Goal: Navigation & Orientation: Understand site structure

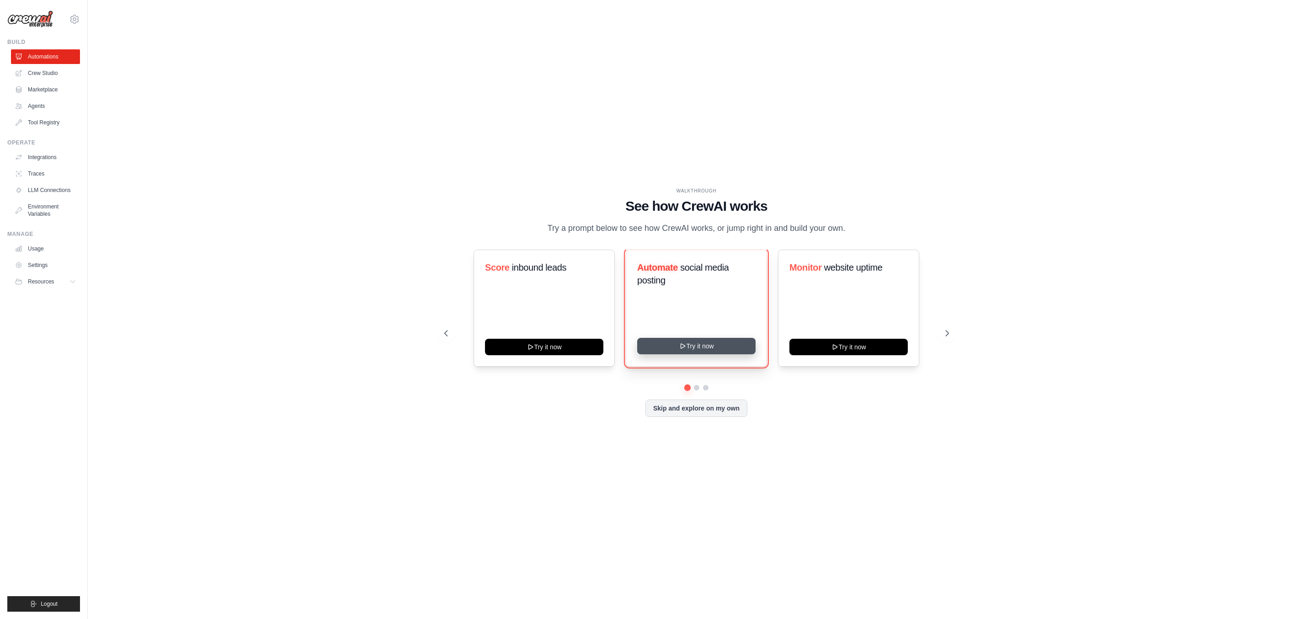
click at [737, 341] on button "Try it now" at bounding box center [696, 346] width 118 height 16
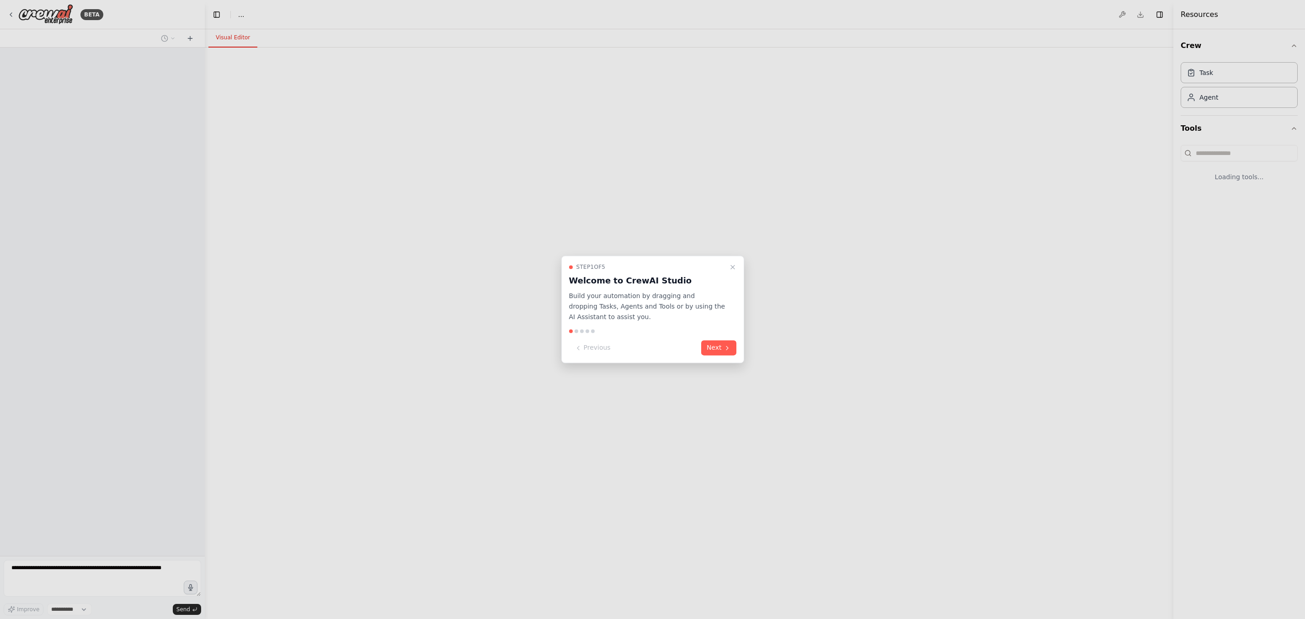
select select "****"
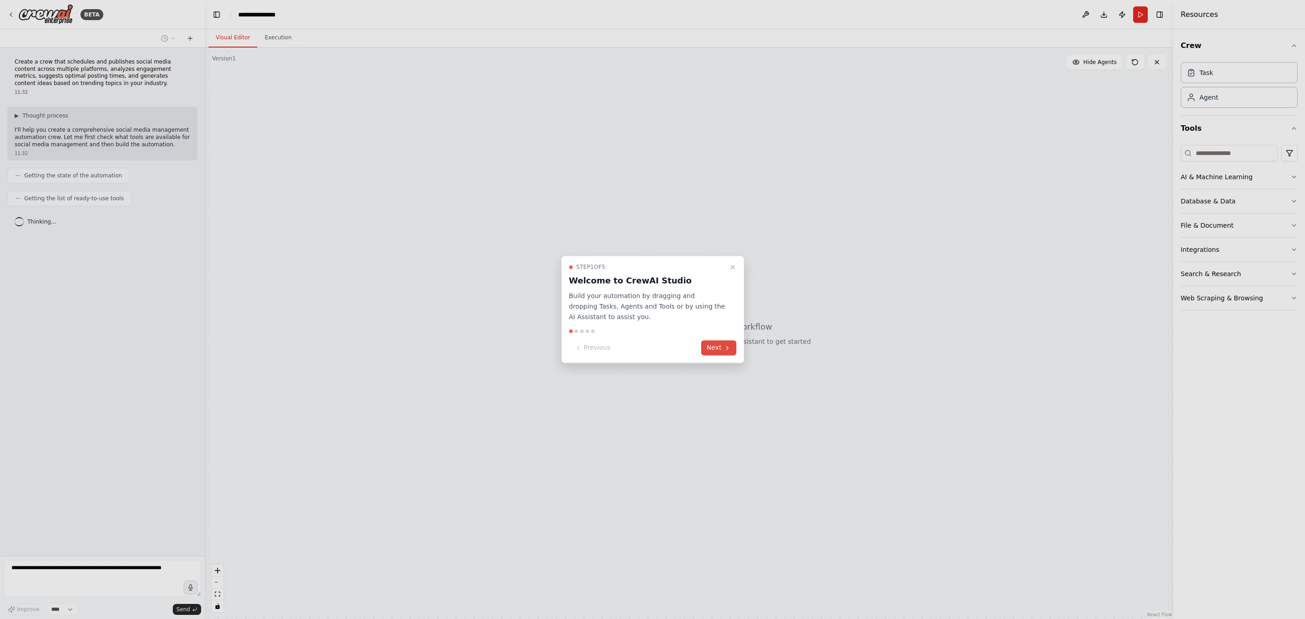
click at [726, 350] on icon at bounding box center [727, 347] width 7 height 7
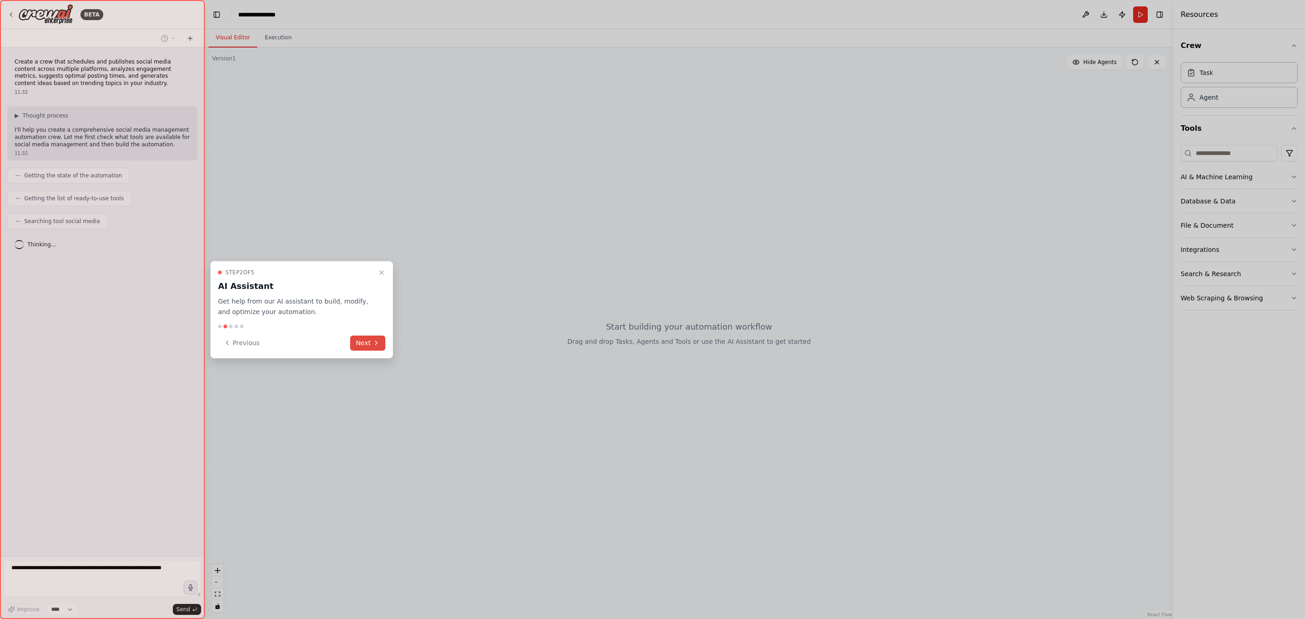
click at [356, 349] on button "Next" at bounding box center [367, 342] width 35 height 15
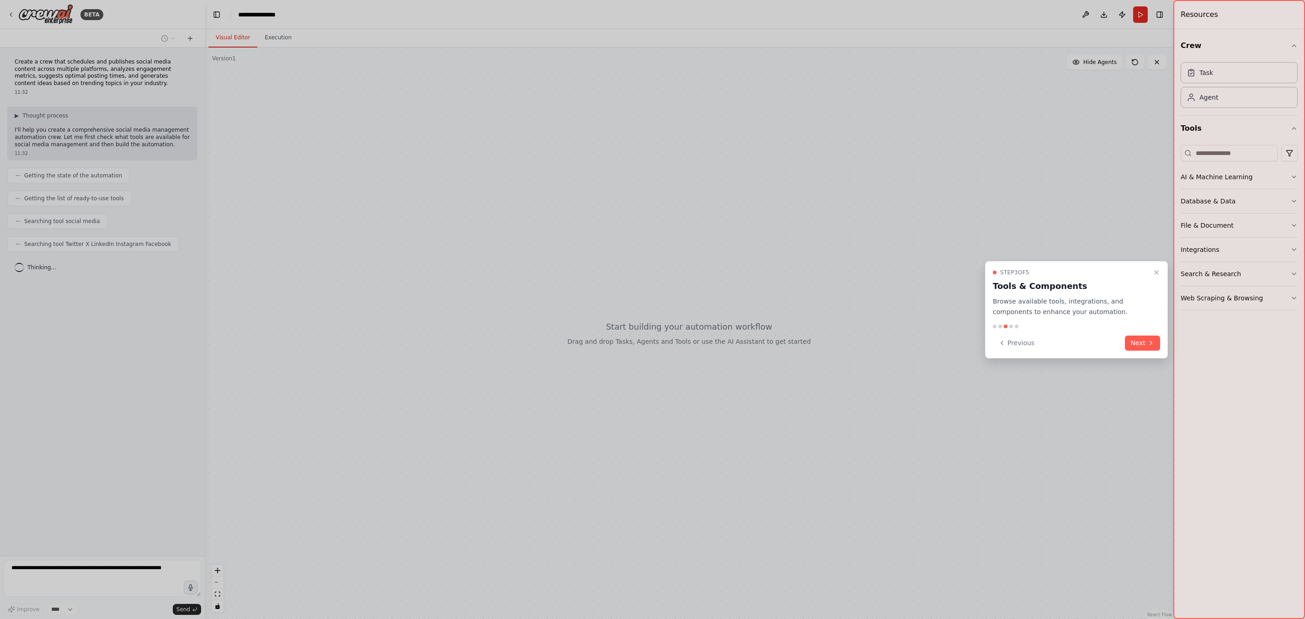
click at [1137, 346] on button "Next" at bounding box center [1142, 342] width 35 height 15
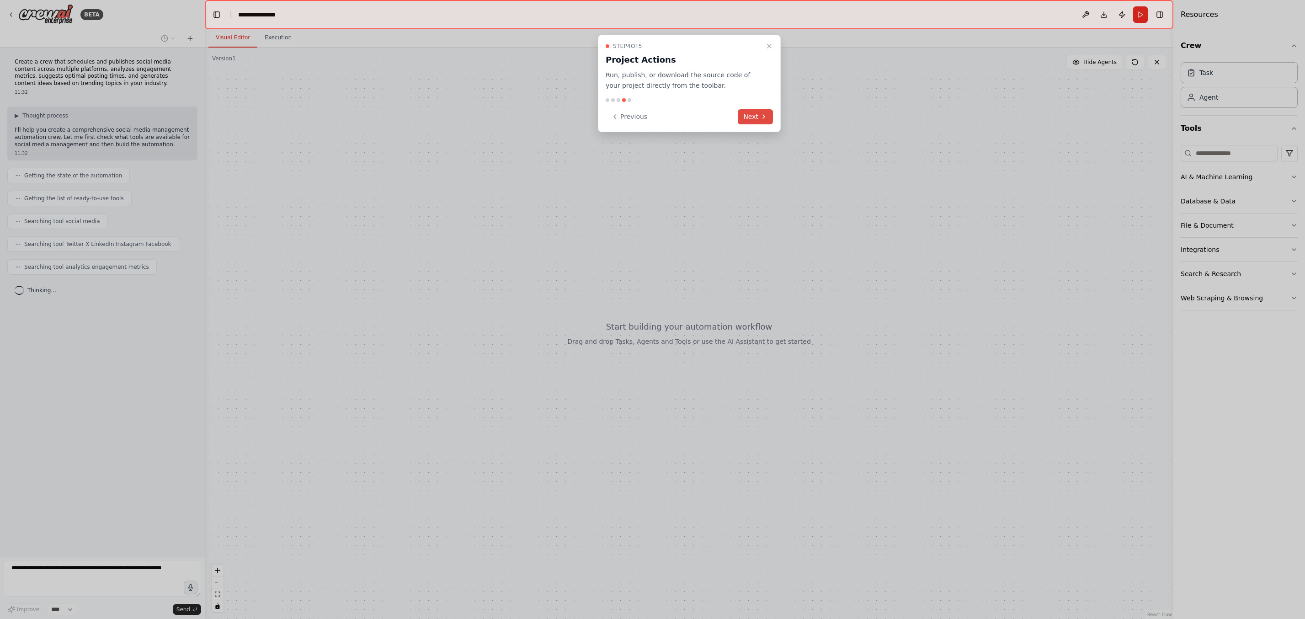
click at [759, 120] on button "Next" at bounding box center [755, 116] width 35 height 15
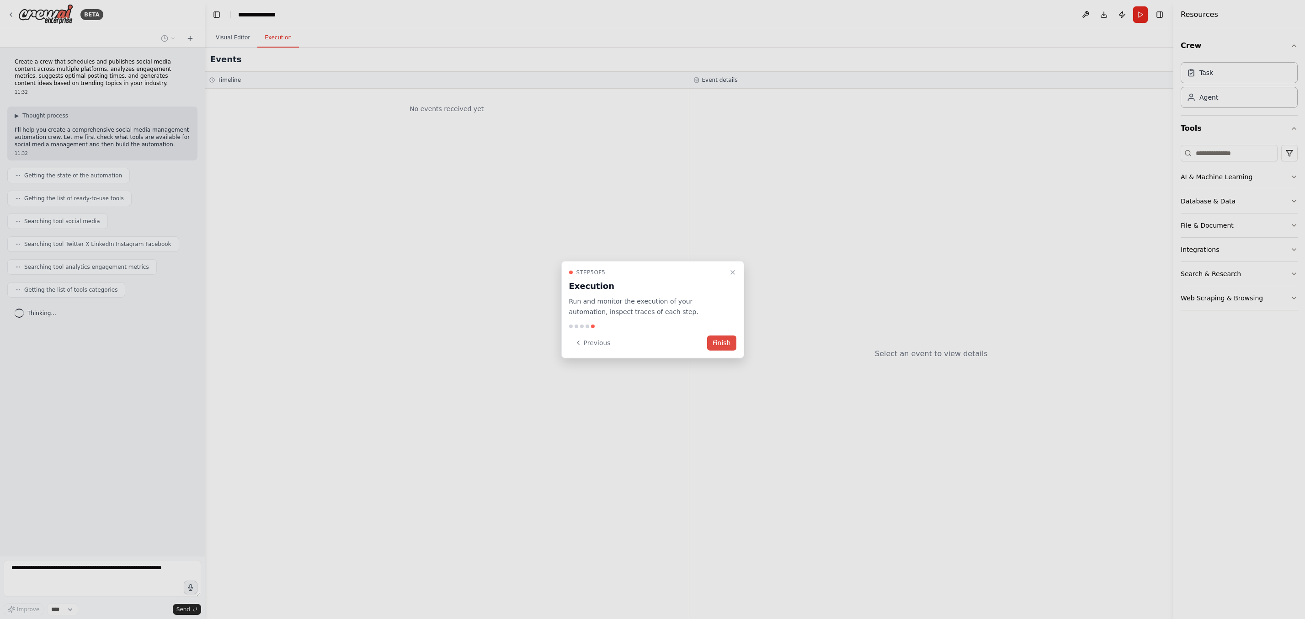
click at [720, 347] on button "Finish" at bounding box center [721, 342] width 29 height 15
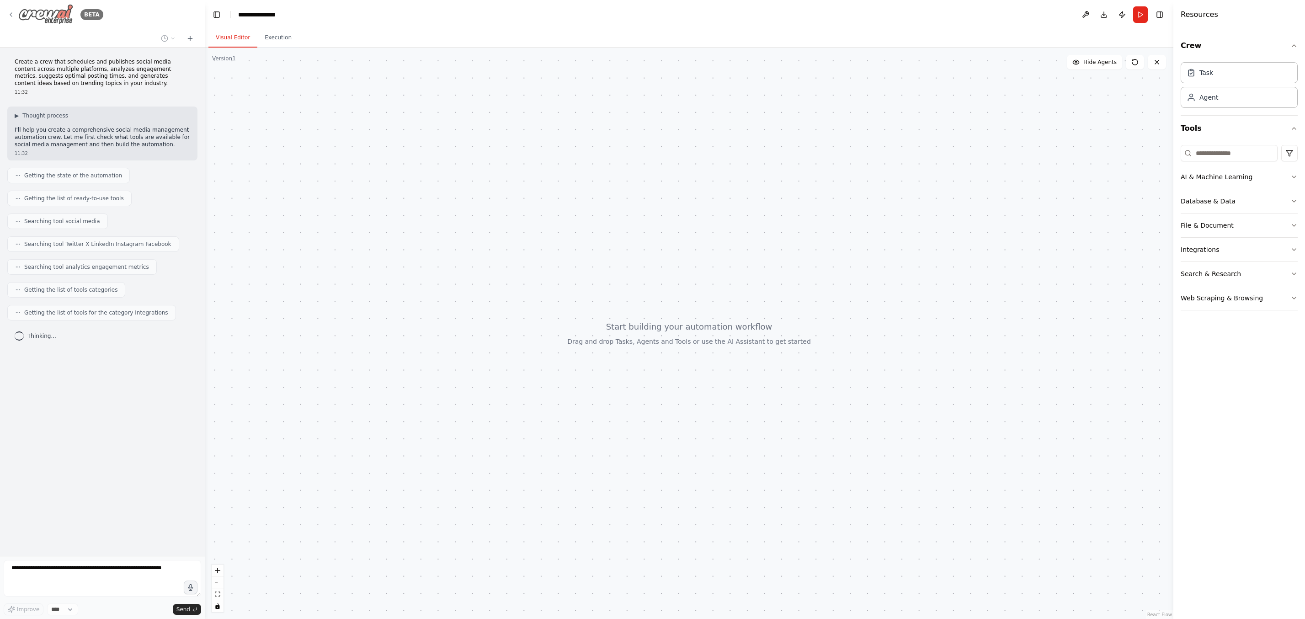
click at [58, 12] on img at bounding box center [45, 14] width 55 height 21
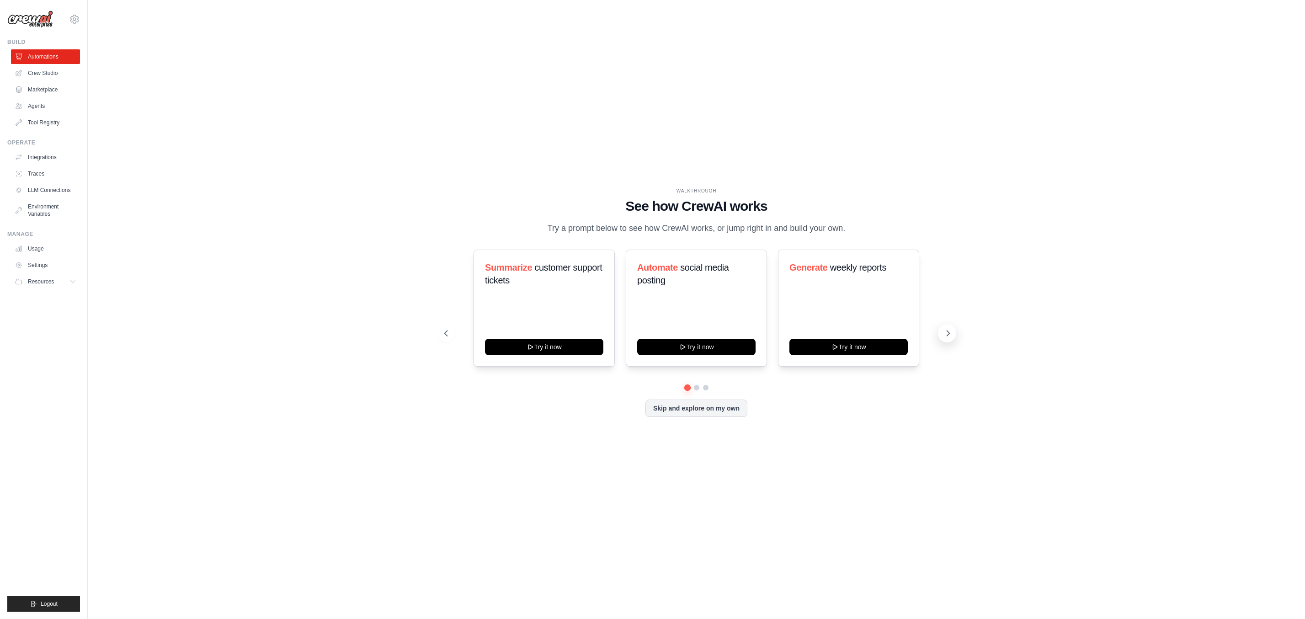
click at [946, 333] on icon at bounding box center [947, 333] width 9 height 9
click at [943, 331] on icon at bounding box center [947, 333] width 9 height 9
click at [938, 334] on button at bounding box center [947, 333] width 18 height 18
click at [729, 401] on button "Skip and explore on my own" at bounding box center [696, 407] width 102 height 17
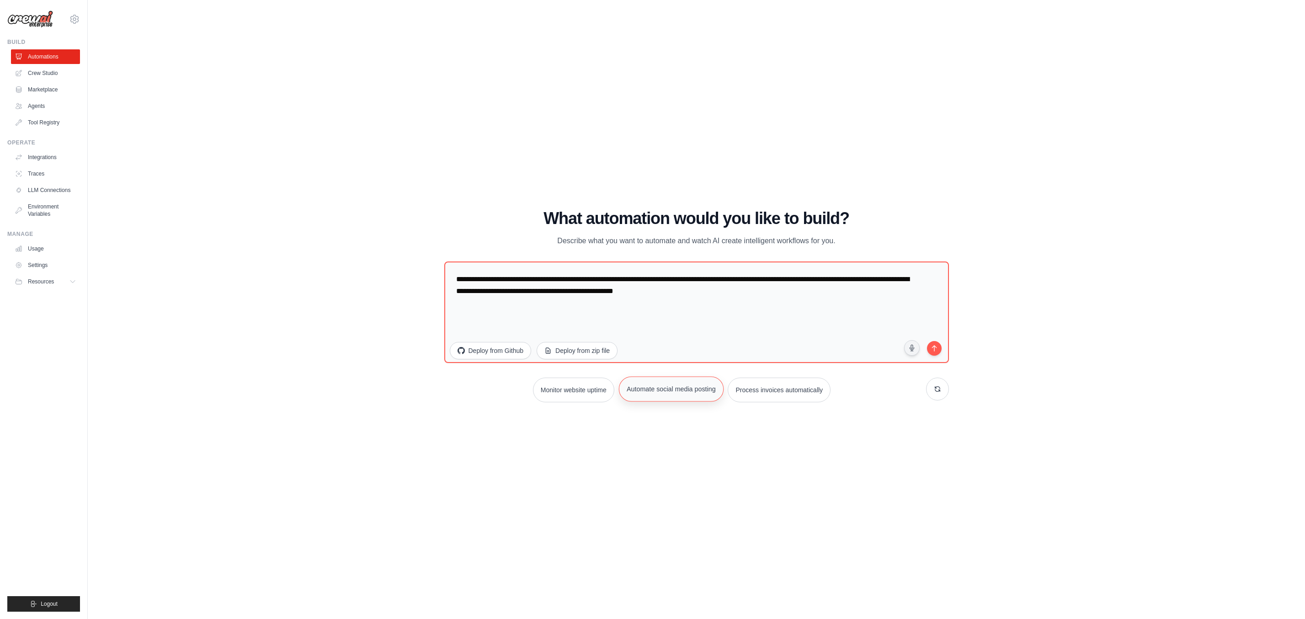
click at [686, 396] on button "Automate social media posting" at bounding box center [671, 388] width 105 height 25
click at [51, 76] on link "Crew Studio" at bounding box center [46, 73] width 69 height 15
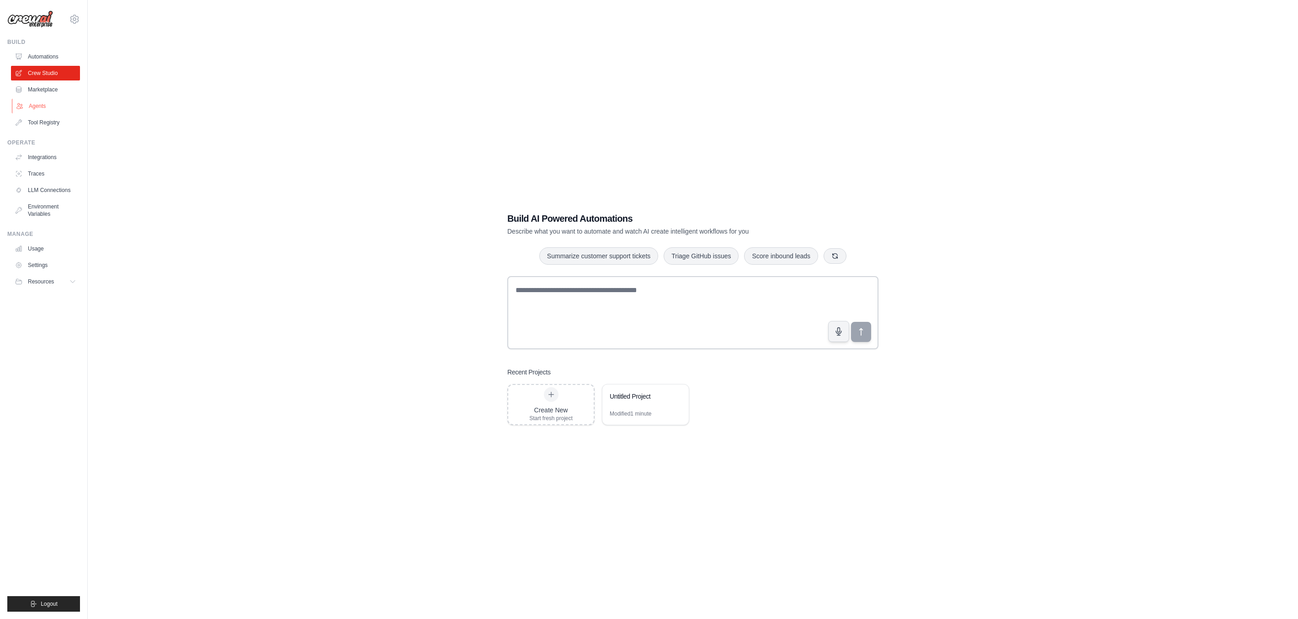
click at [48, 103] on link "Agents" at bounding box center [46, 106] width 69 height 15
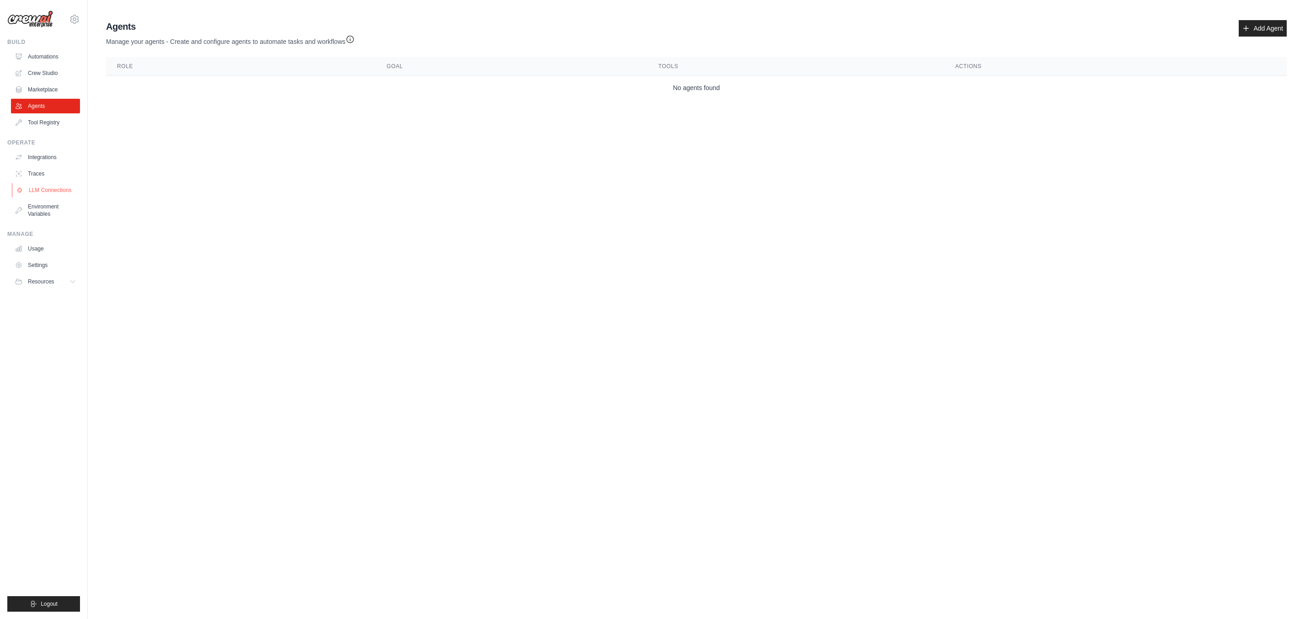
click at [44, 195] on link "LLM Connections" at bounding box center [46, 190] width 69 height 15
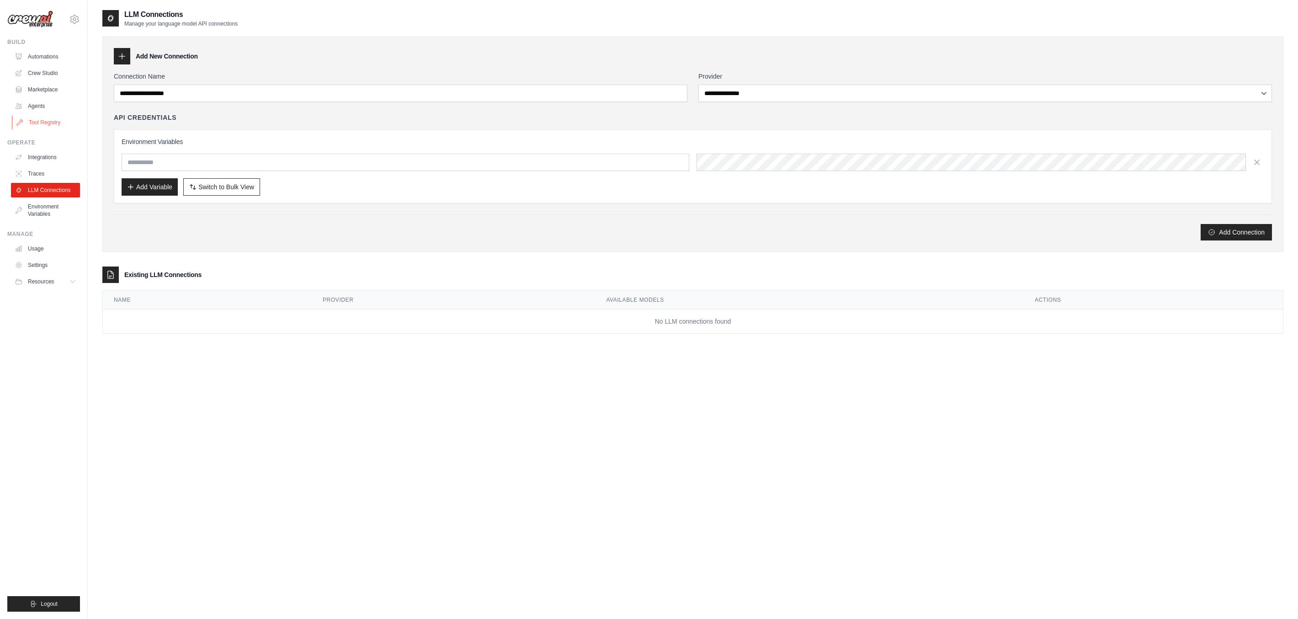
click at [63, 128] on link "Tool Registry" at bounding box center [46, 122] width 69 height 15
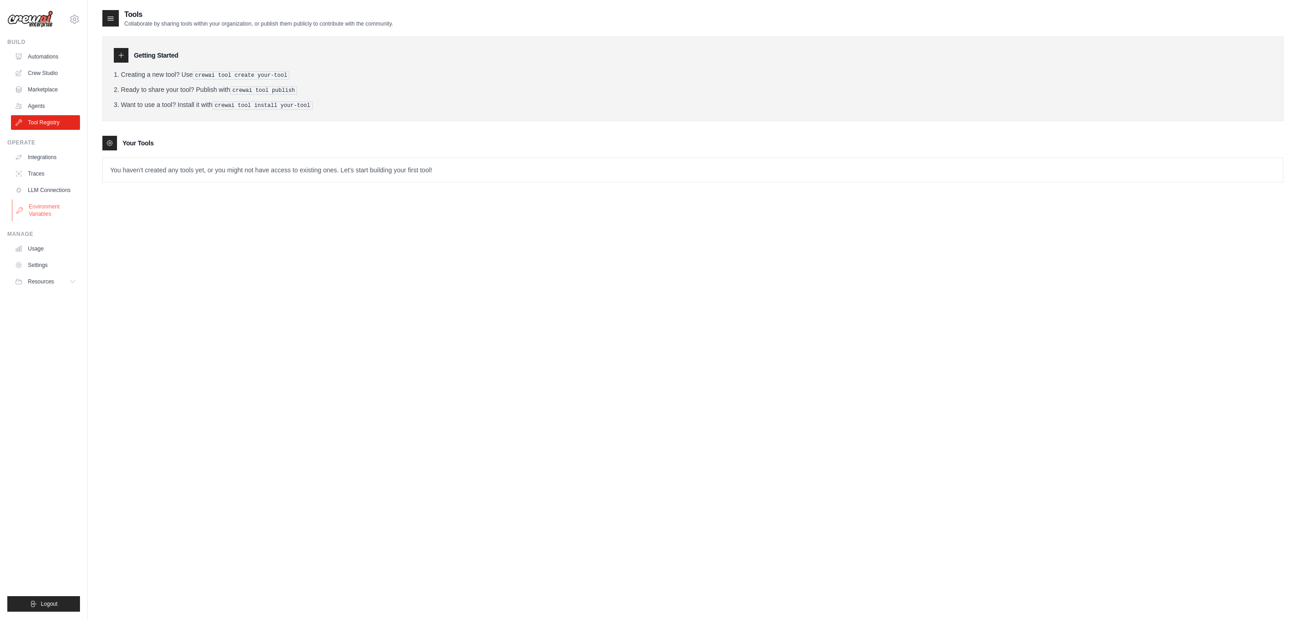
click at [46, 203] on link "Environment Variables" at bounding box center [46, 210] width 69 height 22
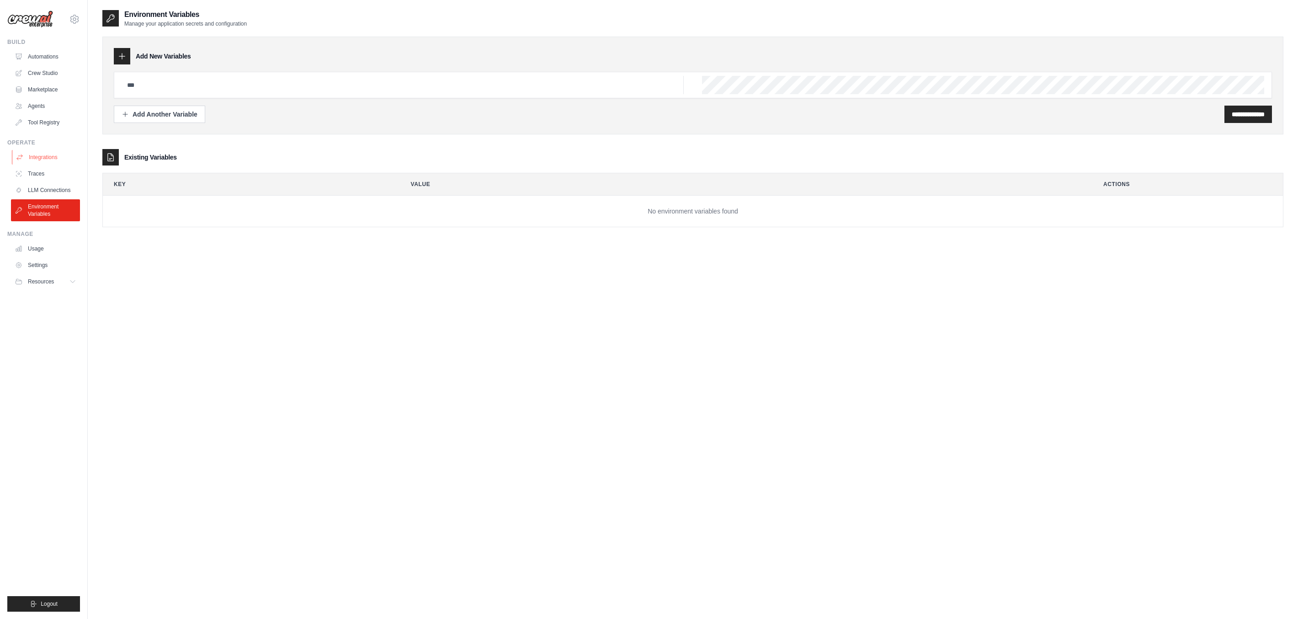
click at [47, 158] on link "Integrations" at bounding box center [46, 157] width 69 height 15
